Goal: Information Seeking & Learning: Learn about a topic

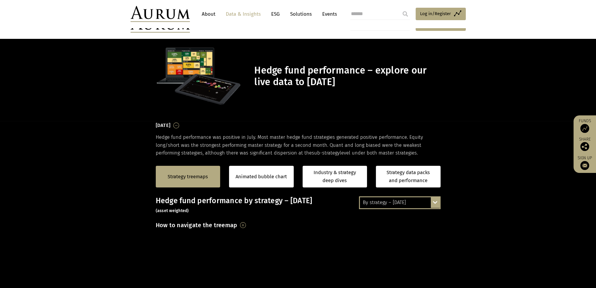
scroll to position [191, 0]
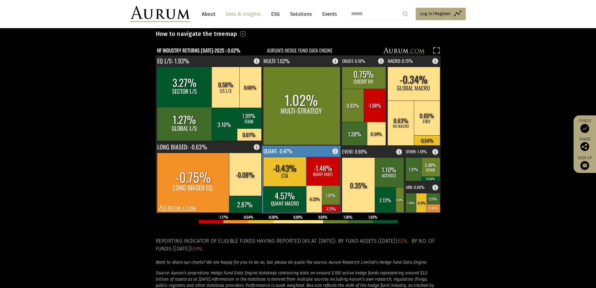
click at [313, 194] on rect at bounding box center [314, 198] width 16 height 27
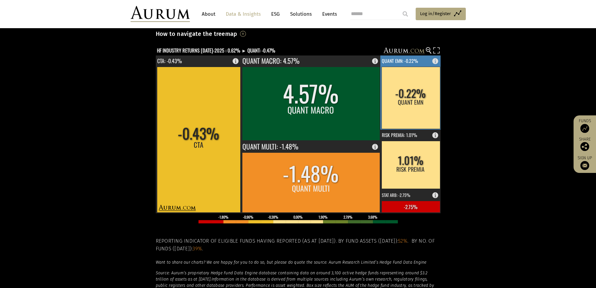
click at [414, 98] on rect at bounding box center [410, 98] width 58 height 62
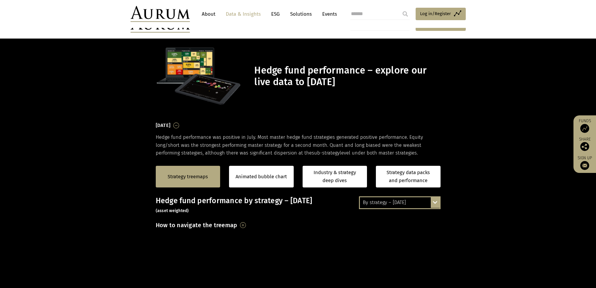
scroll to position [191, 0]
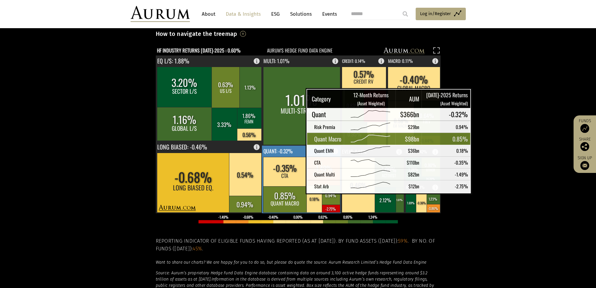
click at [291, 188] on rect at bounding box center [285, 199] width 44 height 26
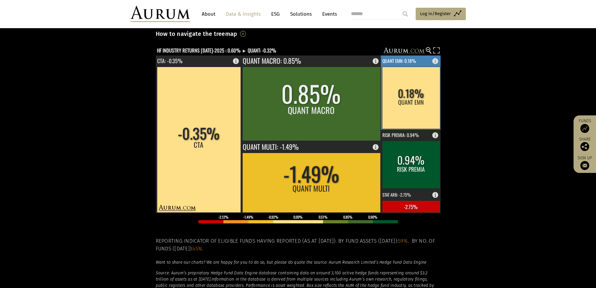
click at [420, 98] on rect at bounding box center [411, 98] width 58 height 62
